Goal: Information Seeking & Learning: Learn about a topic

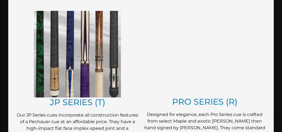
scroll to position [303, 0]
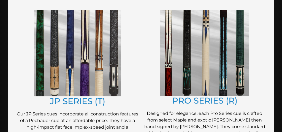
click at [185, 68] on img at bounding box center [204, 53] width 89 height 86
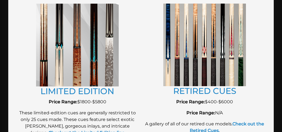
scroll to position [659, 0]
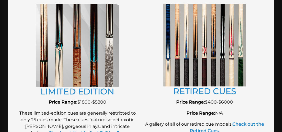
click at [207, 56] on img at bounding box center [204, 45] width 83 height 82
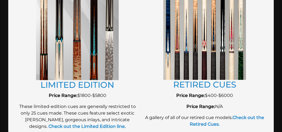
scroll to position [672, 0]
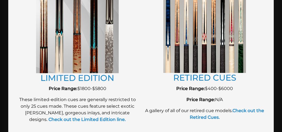
click at [198, 55] on img at bounding box center [204, 31] width 83 height 82
click at [240, 109] on strong "Check out the Retired Cues." at bounding box center [227, 114] width 75 height 12
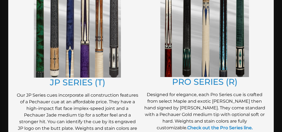
scroll to position [323, 0]
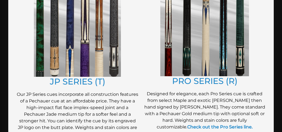
click at [181, 62] on img at bounding box center [204, 33] width 89 height 86
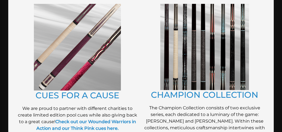
scroll to position [138, 0]
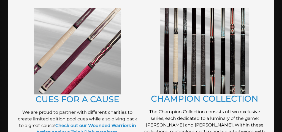
click at [178, 62] on img at bounding box center [204, 51] width 89 height 86
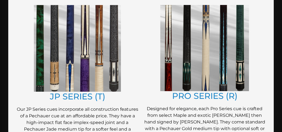
scroll to position [322, 0]
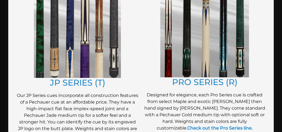
click at [84, 61] on img at bounding box center [77, 34] width 87 height 86
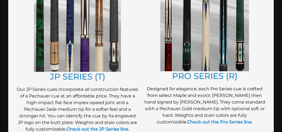
scroll to position [329, 0]
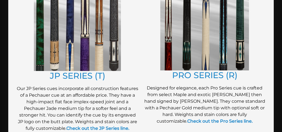
click at [183, 52] on img at bounding box center [204, 27] width 89 height 86
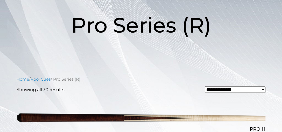
scroll to position [82, 0]
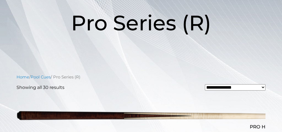
click at [221, 86] on select "**********" at bounding box center [235, 87] width 61 height 7
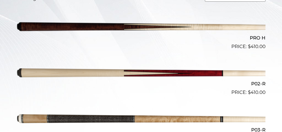
scroll to position [189, 0]
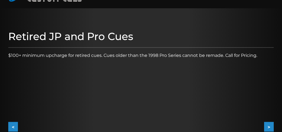
scroll to position [85, 0]
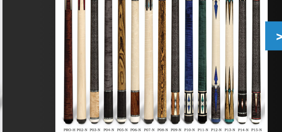
click at [268, 86] on button ">" at bounding box center [269, 87] width 10 height 10
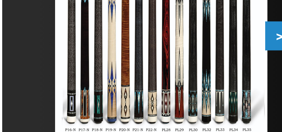
click at [268, 86] on button ">" at bounding box center [269, 87] width 10 height 10
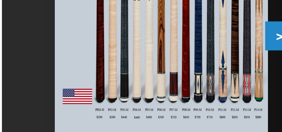
click at [242, 103] on img at bounding box center [229, 76] width 71 height 89
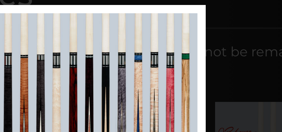
scroll to position [82, 0]
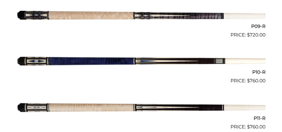
scroll to position [542, 0]
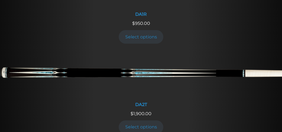
scroll to position [657, 0]
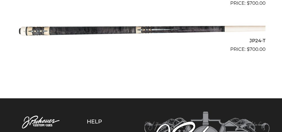
scroll to position [1223, 0]
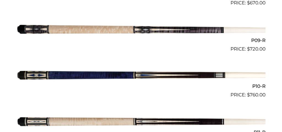
scroll to position [538, 0]
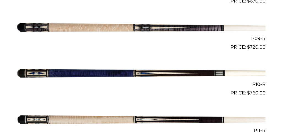
click at [157, 73] on img at bounding box center [141, 73] width 249 height 41
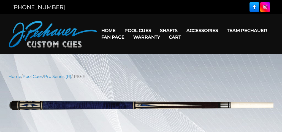
click at [143, 30] on link "Warranty" at bounding box center [147, 37] width 36 height 14
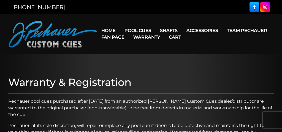
click at [142, 31] on link "Warranty" at bounding box center [147, 37] width 36 height 14
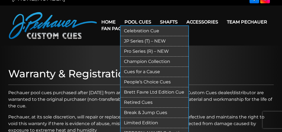
scroll to position [8, 0]
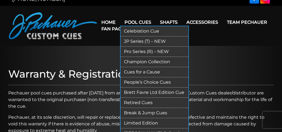
click at [146, 102] on link "Retired Cues" at bounding box center [155, 102] width 68 height 10
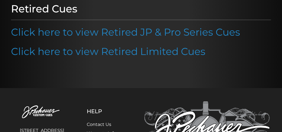
scroll to position [75, 0]
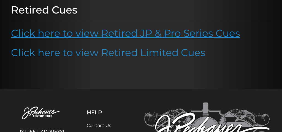
click at [147, 35] on link "Click here to view Retired JP & Pro Series Cues" at bounding box center [125, 33] width 229 height 12
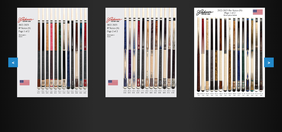
scroll to position [112, 0]
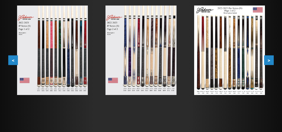
click at [216, 74] on img at bounding box center [229, 50] width 71 height 89
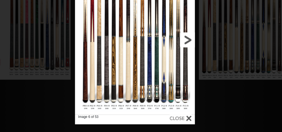
scroll to position [118, 0]
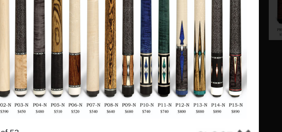
drag, startPoint x: 159, startPoint y: 87, endPoint x: 179, endPoint y: 75, distance: 23.7
